Goal: Find specific page/section: Find specific page/section

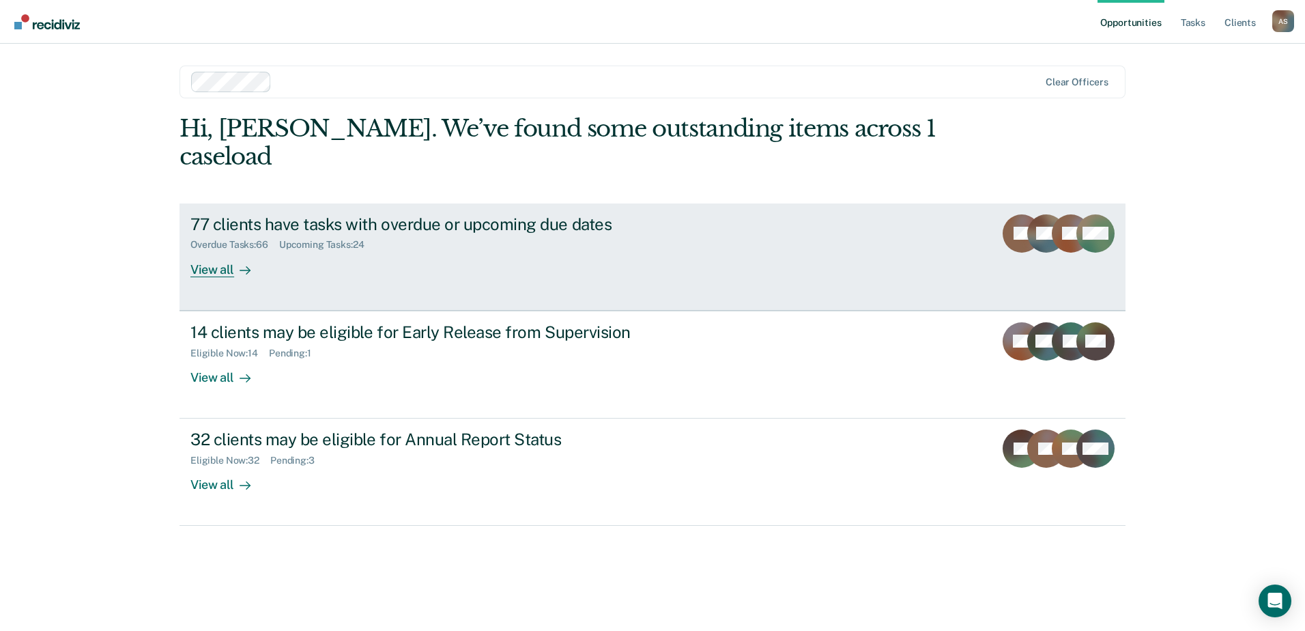
click at [201, 251] on div "View all" at bounding box center [228, 264] width 76 height 27
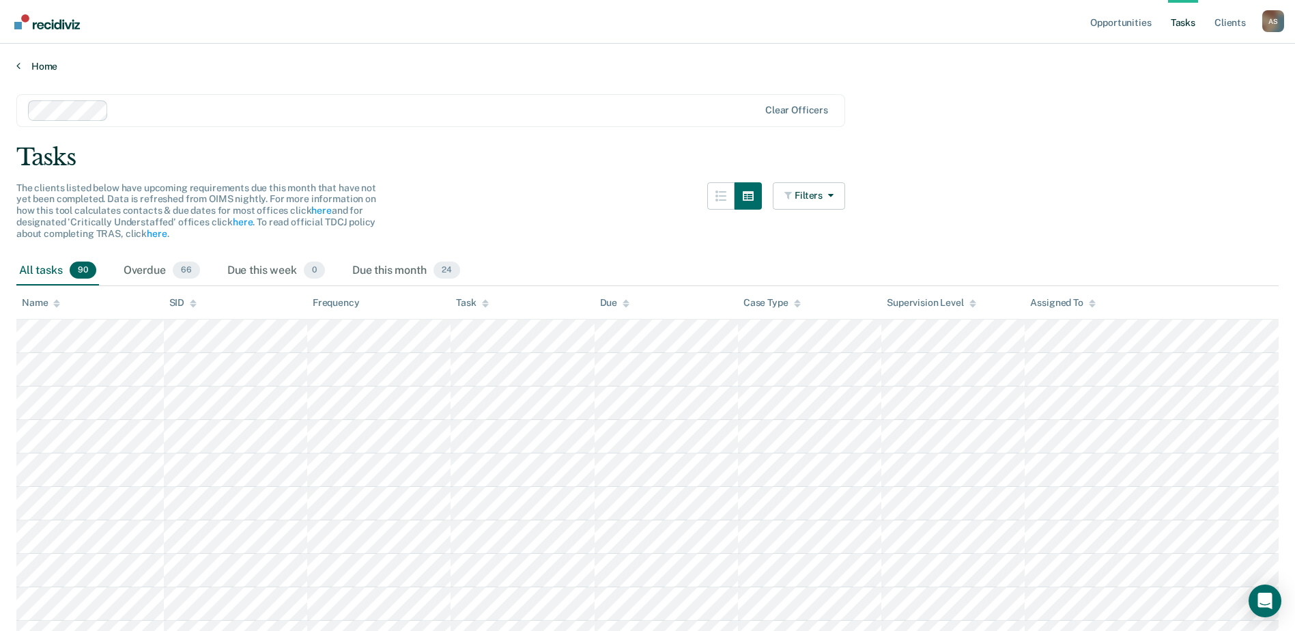
click at [42, 66] on link "Home" at bounding box center [647, 66] width 1262 height 12
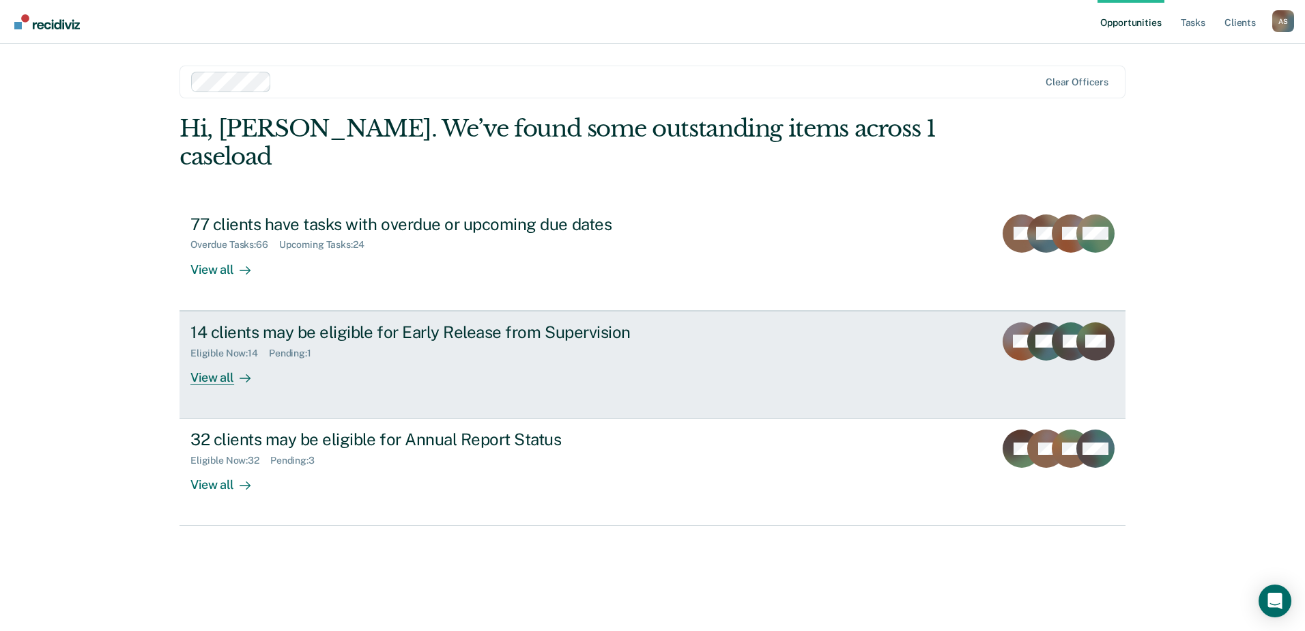
click at [724, 318] on link "14 clients may be eligible for Early Release from Supervision Eligible Now : 14…" at bounding box center [653, 365] width 946 height 108
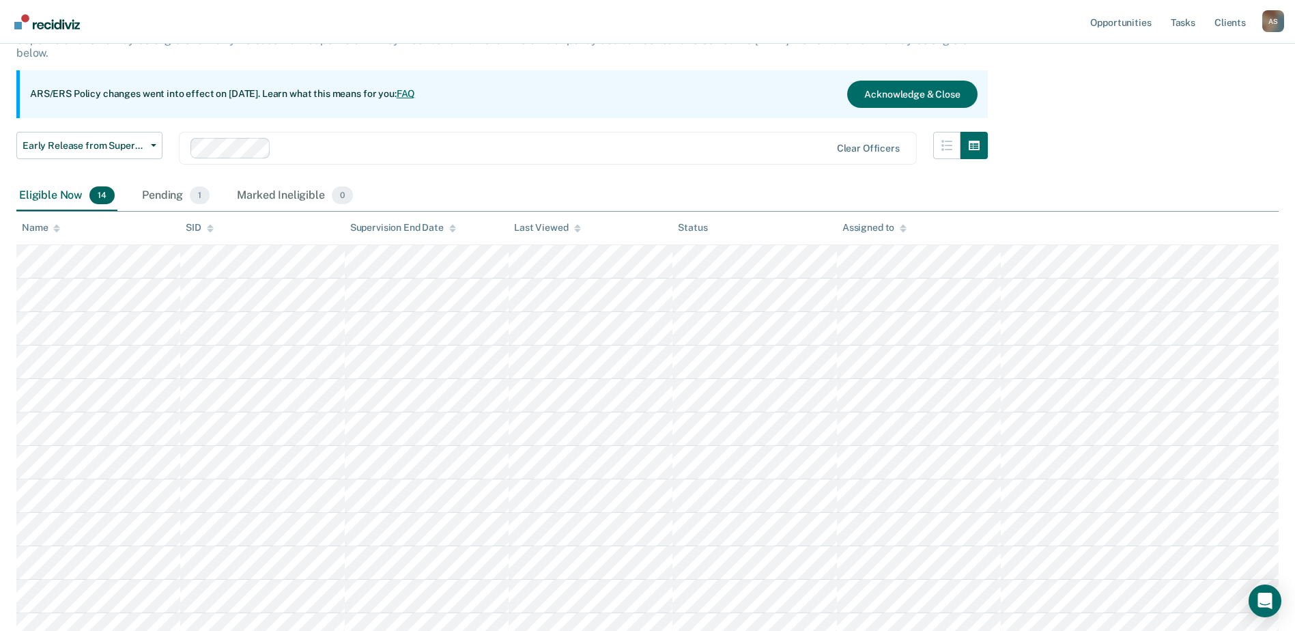
scroll to position [68, 0]
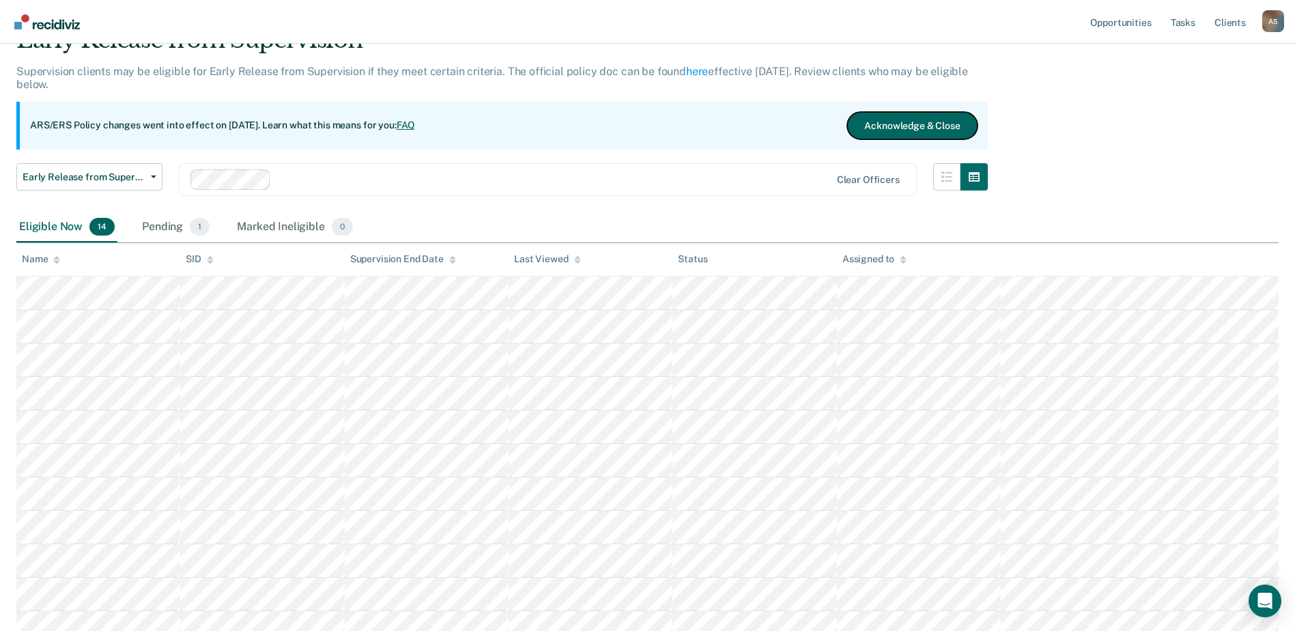
click at [918, 129] on button "Acknowledge & Close" at bounding box center [912, 125] width 130 height 27
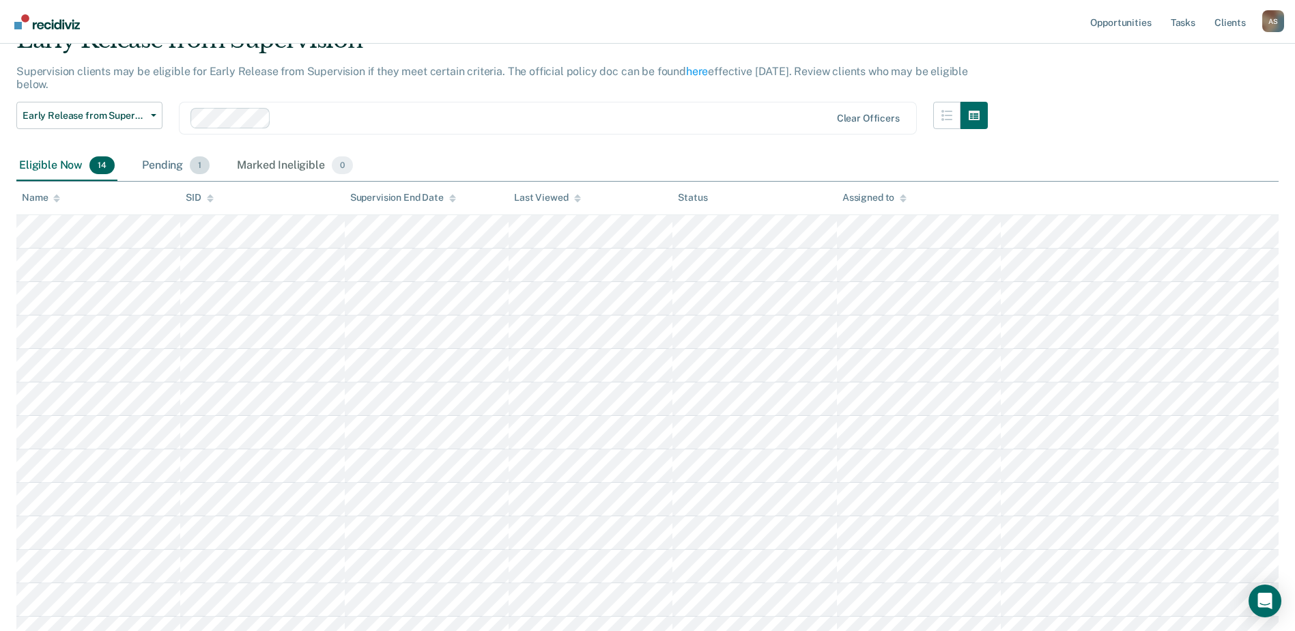
click at [177, 169] on div "Pending 1" at bounding box center [175, 166] width 73 height 30
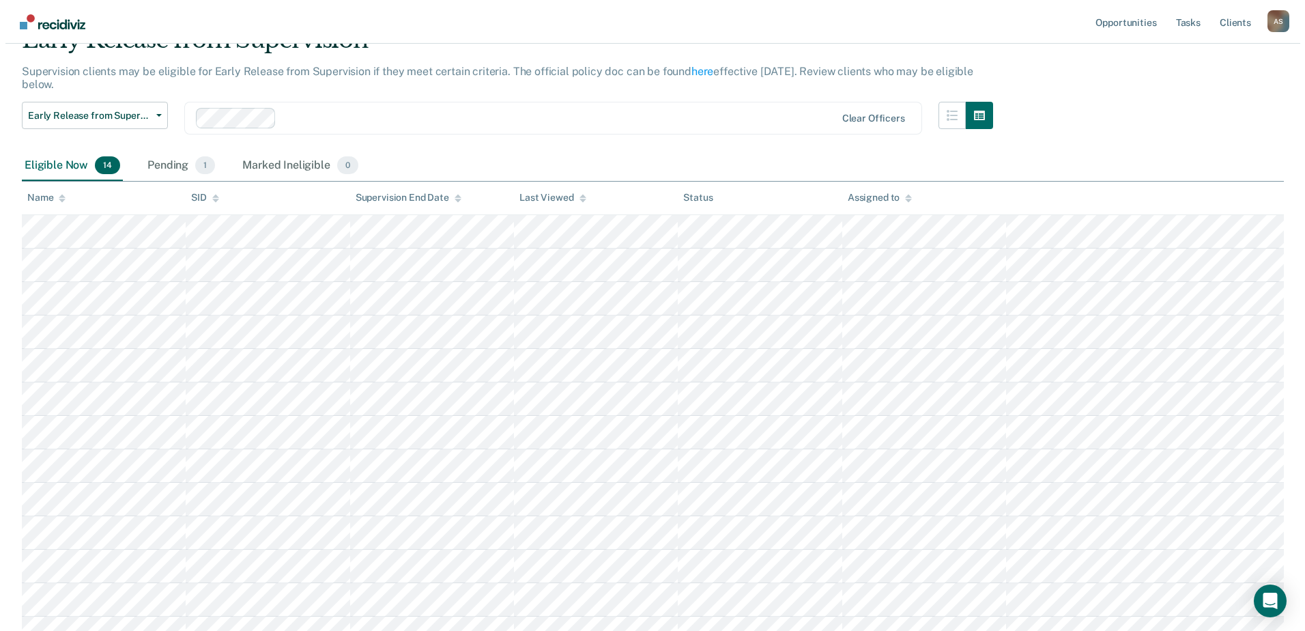
scroll to position [0, 0]
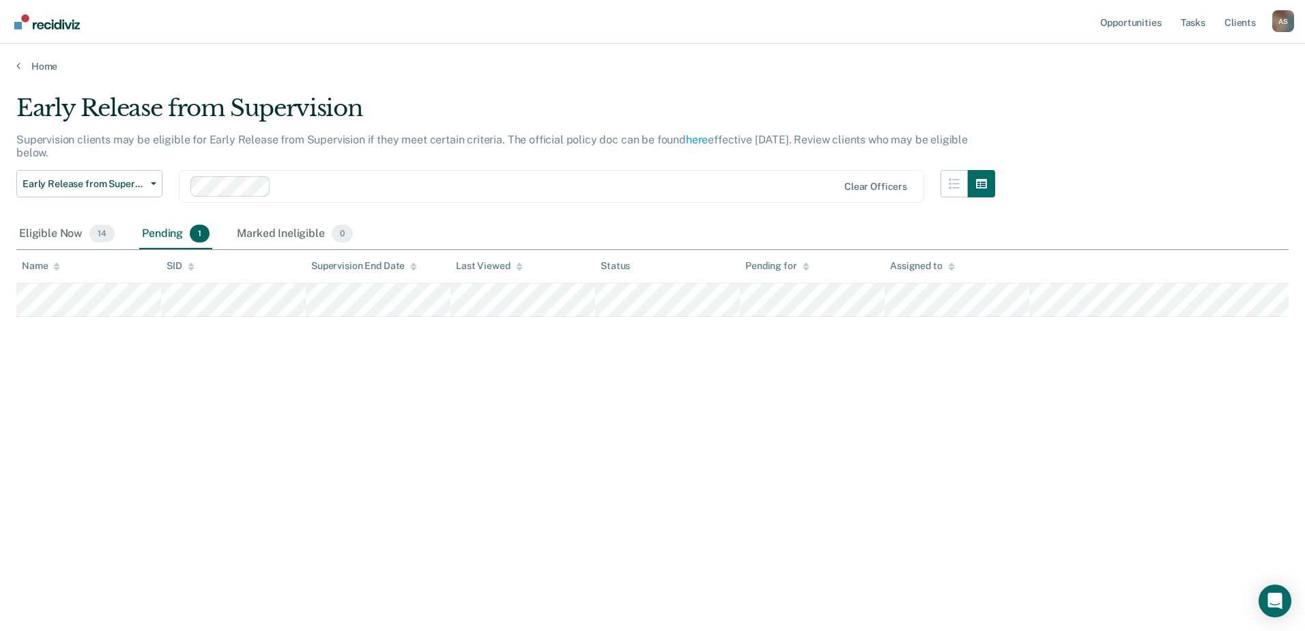
drag, startPoint x: 1104, startPoint y: 283, endPoint x: 882, endPoint y: 473, distance: 292.4
click at [882, 473] on div "Early Release from Supervision Supervision clients may be eligible for Early Re…" at bounding box center [652, 311] width 1272 height 434
click at [29, 66] on link "Home" at bounding box center [652, 66] width 1272 height 12
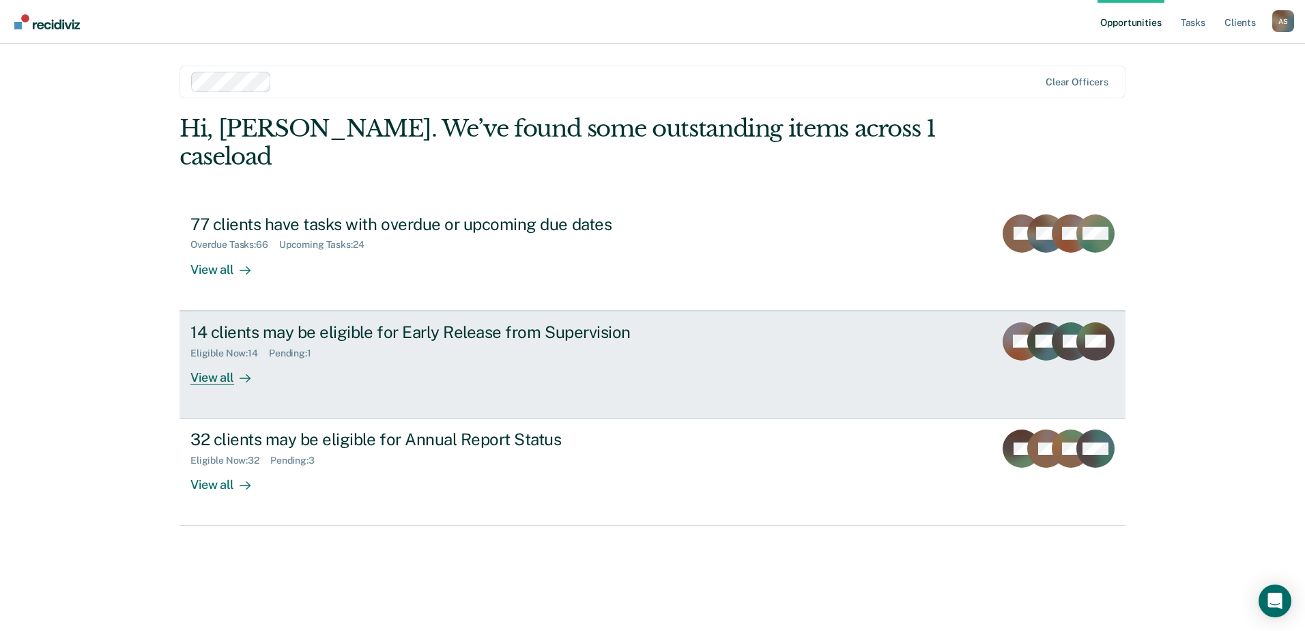
click at [229, 358] on div "View all" at bounding box center [228, 371] width 76 height 27
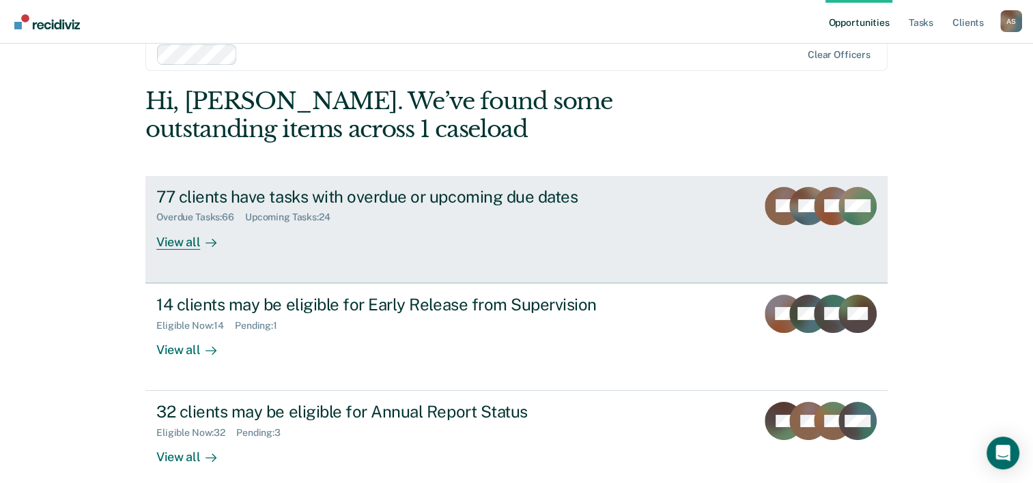
scroll to position [42, 0]
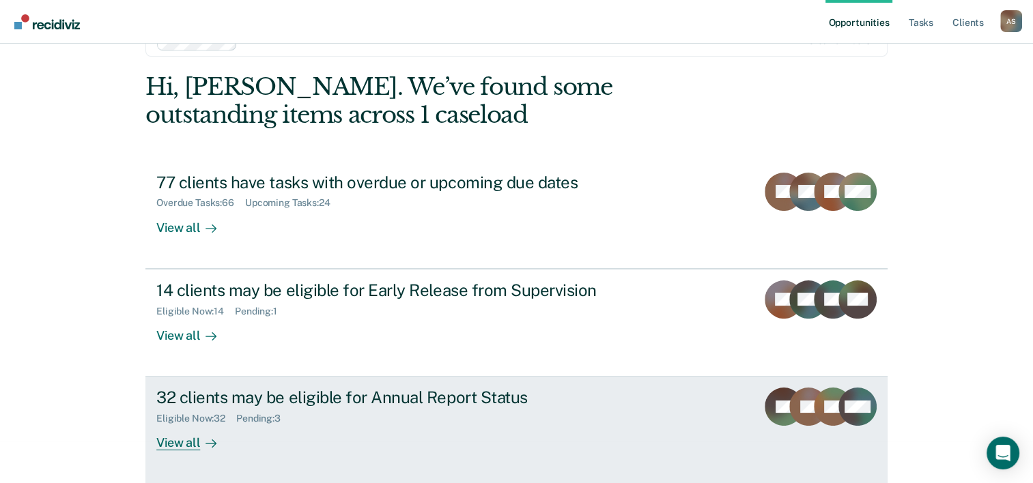
click at [190, 439] on div "View all" at bounding box center [194, 438] width 76 height 27
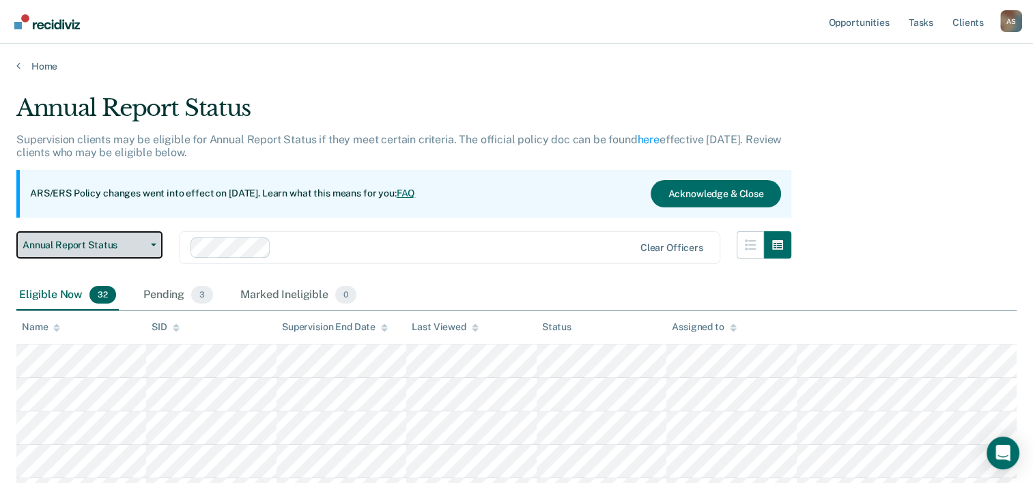
click at [109, 242] on span "Annual Report Status" at bounding box center [84, 246] width 123 height 12
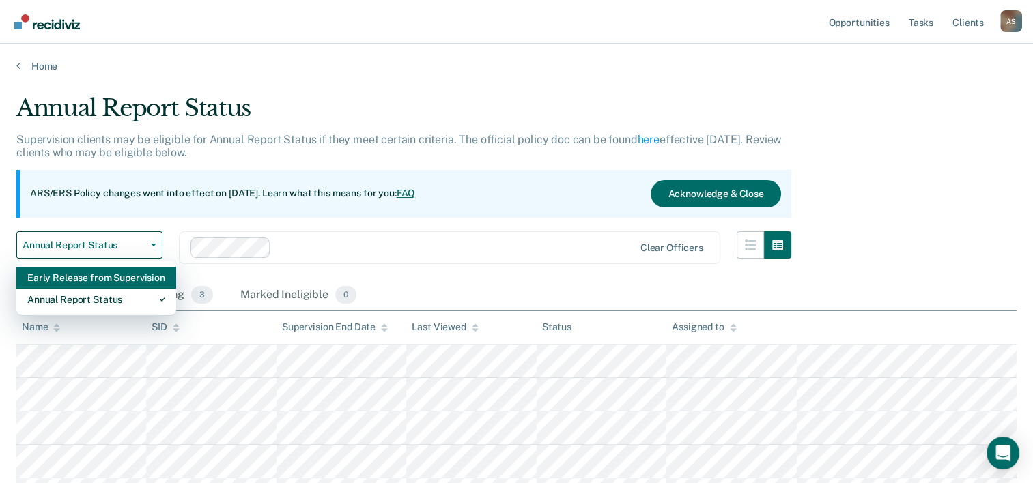
click at [106, 281] on div "Early Release from Supervision" at bounding box center [96, 278] width 138 height 22
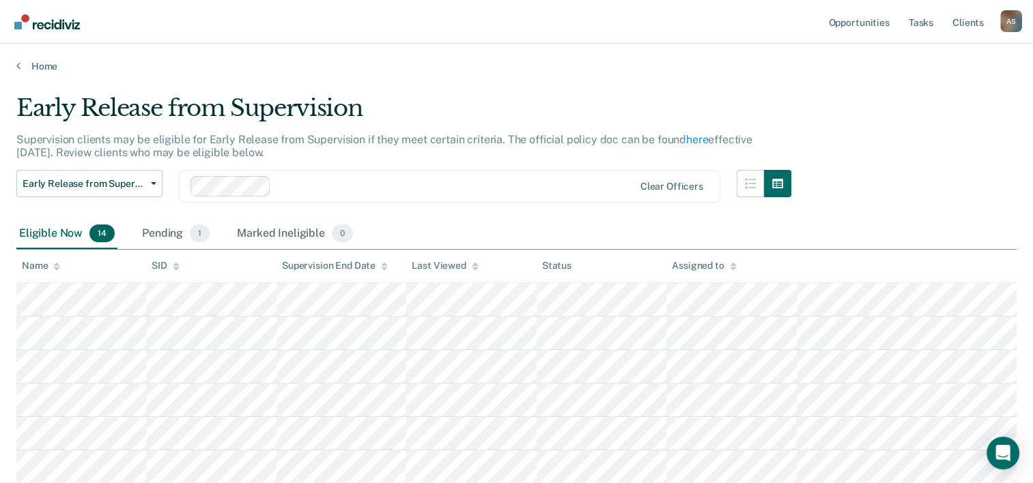
click at [476, 109] on div "Early Release from Supervision" at bounding box center [403, 113] width 775 height 39
click at [496, 63] on link "Home" at bounding box center [516, 66] width 1000 height 12
